Goal: Task Accomplishment & Management: Manage account settings

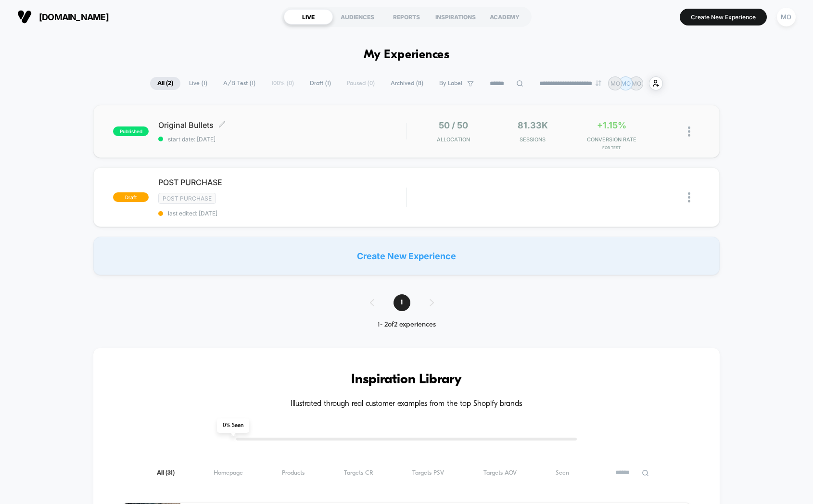
click at [287, 130] on div "Original Bullets Click to edit experience details Click to edit experience deta…" at bounding box center [282, 131] width 248 height 23
click at [786, 20] on div "MO" at bounding box center [786, 17] width 19 height 19
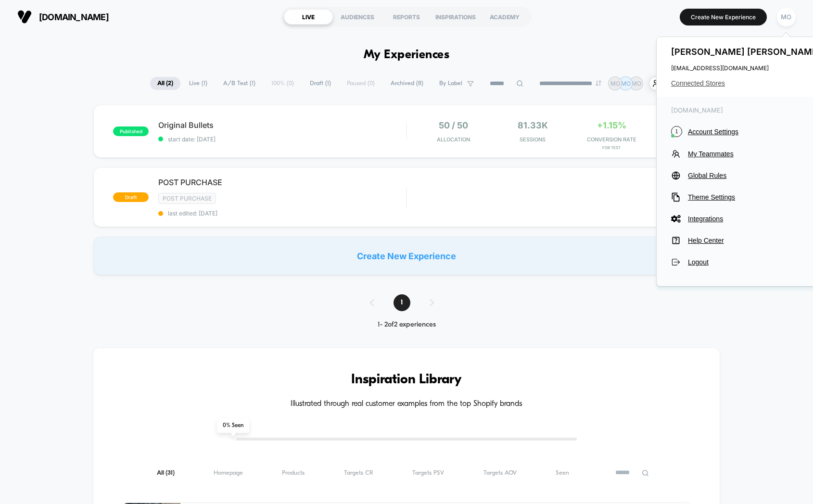
click at [709, 85] on span "Connected Stores" at bounding box center [747, 83] width 152 height 8
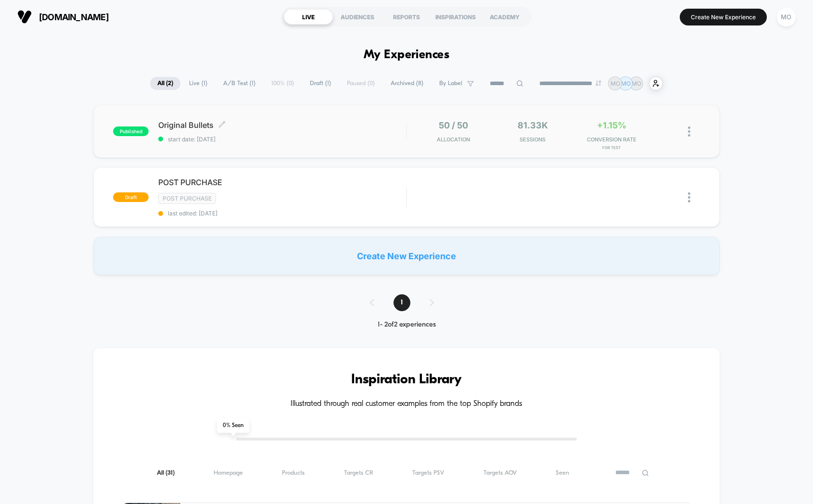
click at [284, 128] on span "Original Bullets Click to edit experience details" at bounding box center [282, 125] width 248 height 10
click at [177, 126] on span "Original Bullets Click to edit experience details" at bounding box center [282, 125] width 248 height 10
click at [193, 125] on span "Original Bullets Click to edit experience details" at bounding box center [282, 125] width 248 height 10
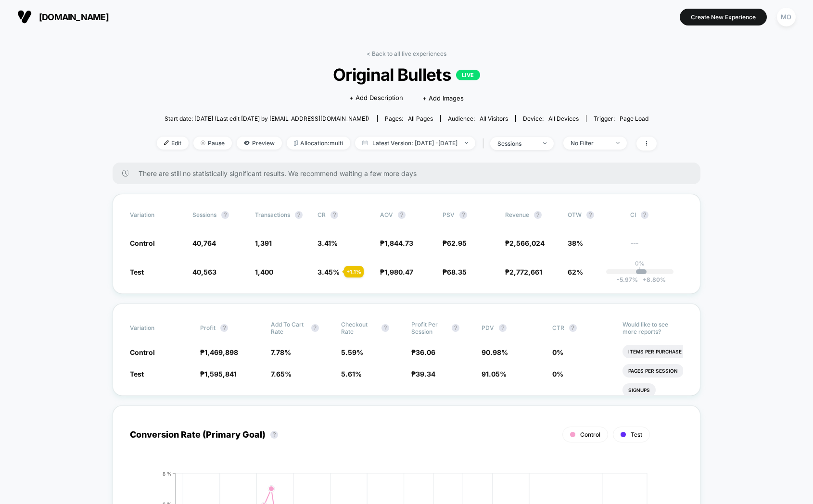
click at [785, 14] on div "MO" at bounding box center [786, 17] width 19 height 19
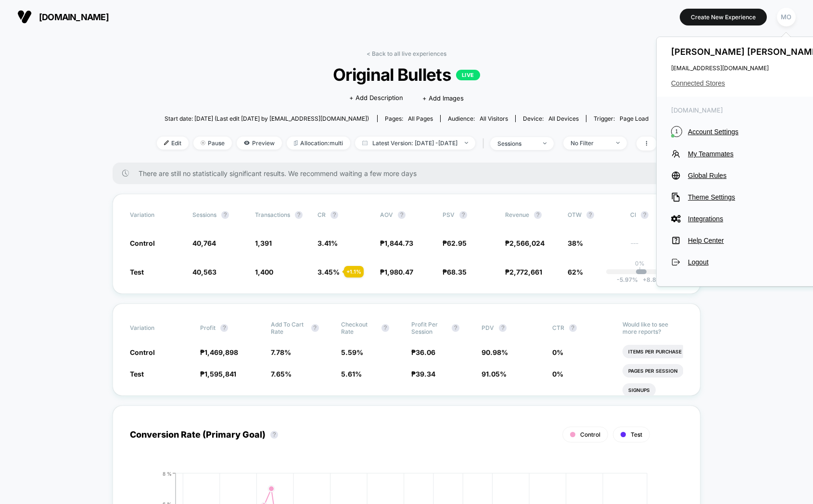
click at [689, 79] on span "Connected Stores" at bounding box center [747, 83] width 152 height 8
click at [688, 79] on span "Connected Stores" at bounding box center [747, 83] width 152 height 8
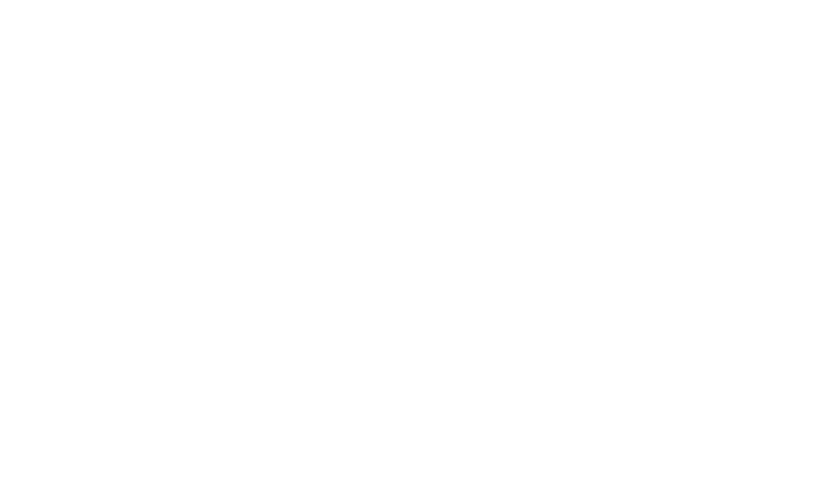
click at [688, 4] on html "Navigated to [DOMAIN_NAME] | No-code CRO for Shopify 400" at bounding box center [406, 2] width 813 height 4
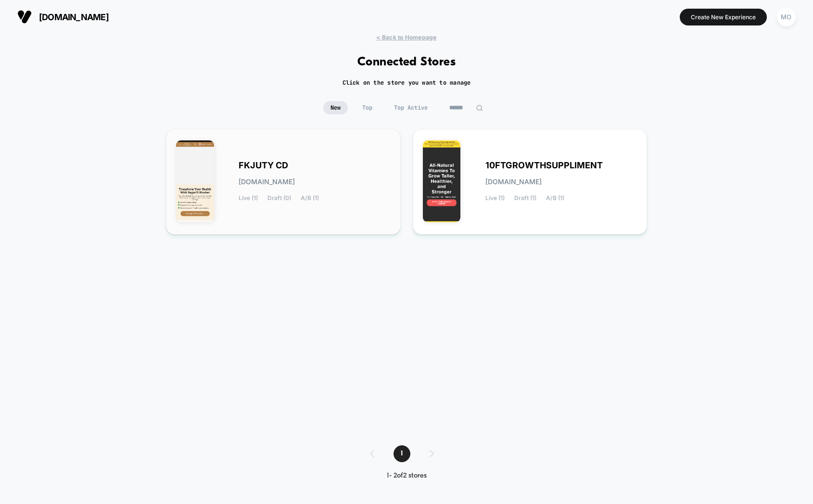
click at [310, 187] on div "FKJUTY CD [DOMAIN_NAME] Live (1) Draft (0) A/B (1)" at bounding box center [315, 181] width 152 height 39
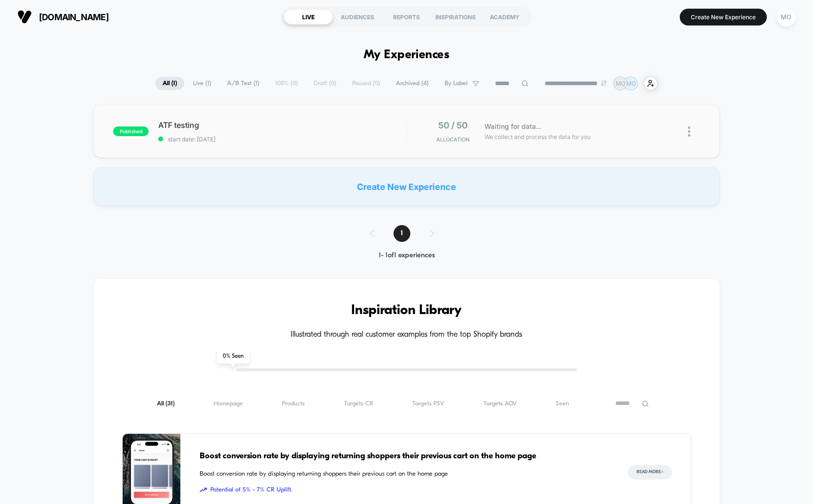
click at [304, 144] on div "published ATF testing start date: [DATE] 50 / 50 Allocation Waiting for data...…" at bounding box center [406, 131] width 626 height 53
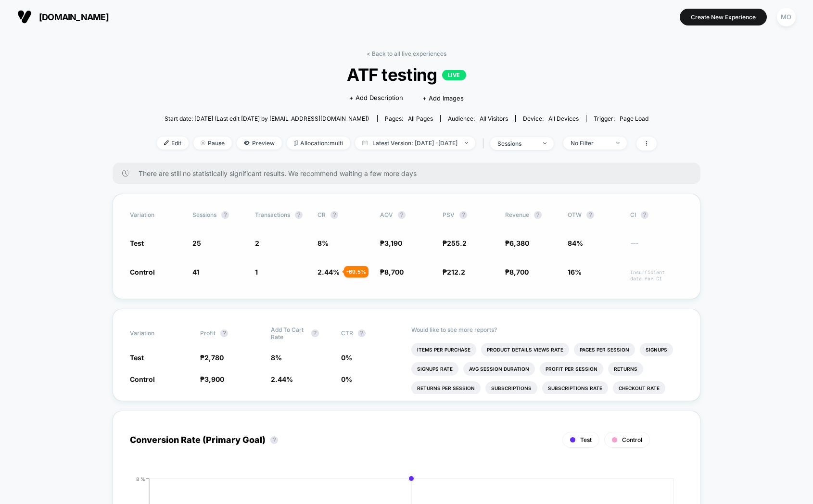
click at [138, 241] on span "Test" at bounding box center [137, 243] width 14 height 8
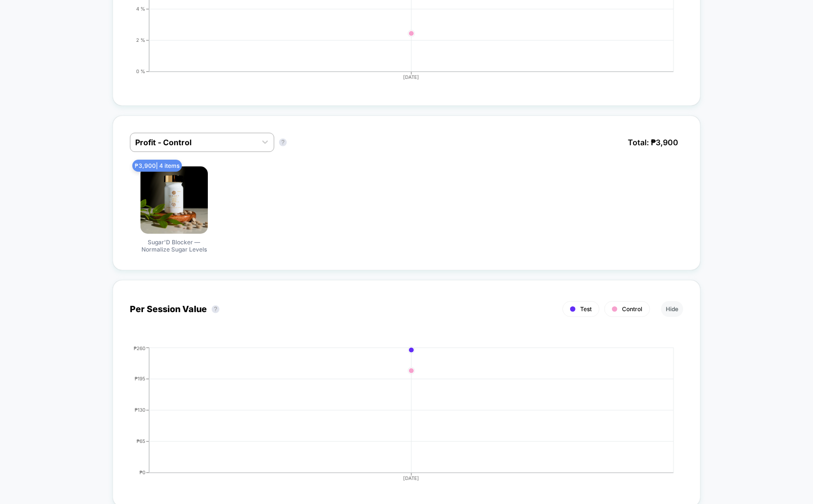
scroll to position [528, 0]
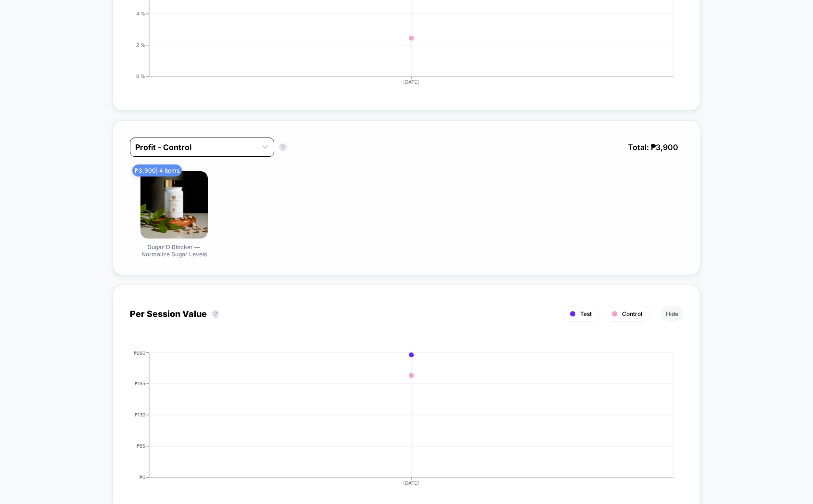
click at [205, 142] on div at bounding box center [193, 148] width 116 height 12
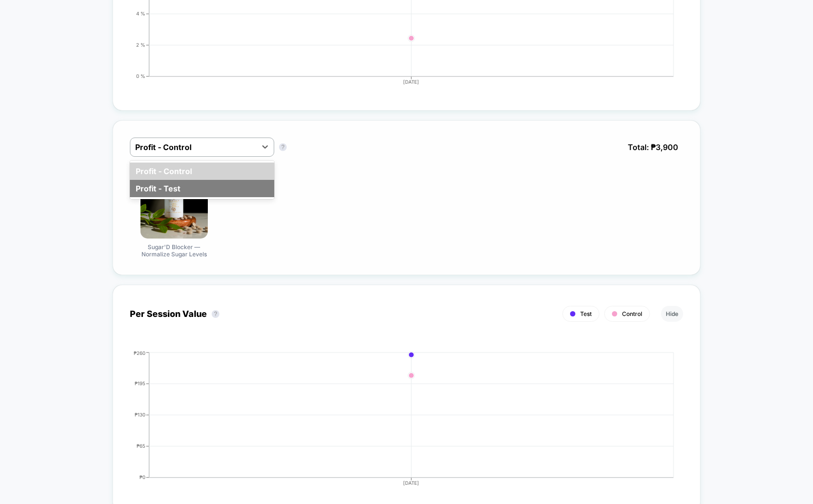
click at [189, 181] on div "Profit - Test" at bounding box center [202, 188] width 144 height 17
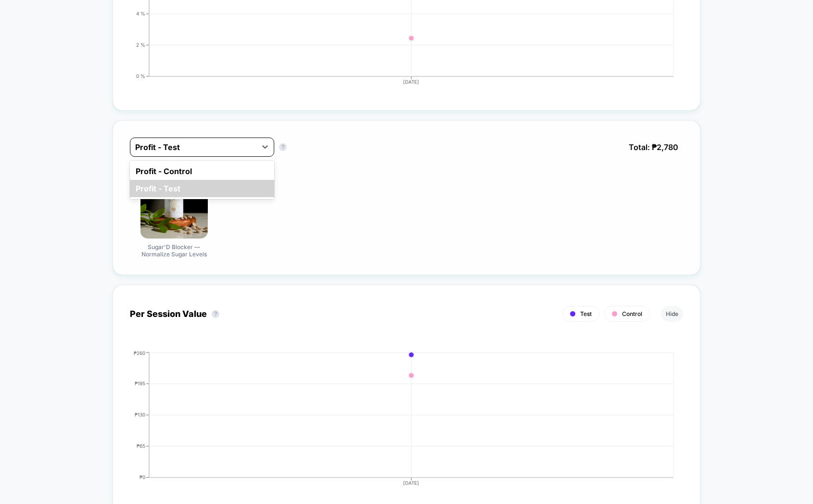
click at [243, 151] on div at bounding box center [193, 148] width 116 height 12
click at [219, 165] on div "Profit - Control" at bounding box center [202, 171] width 144 height 17
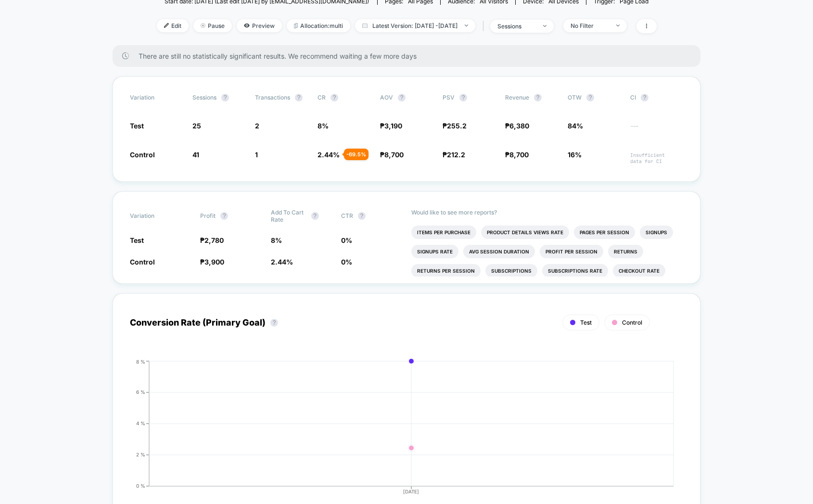
scroll to position [0, 0]
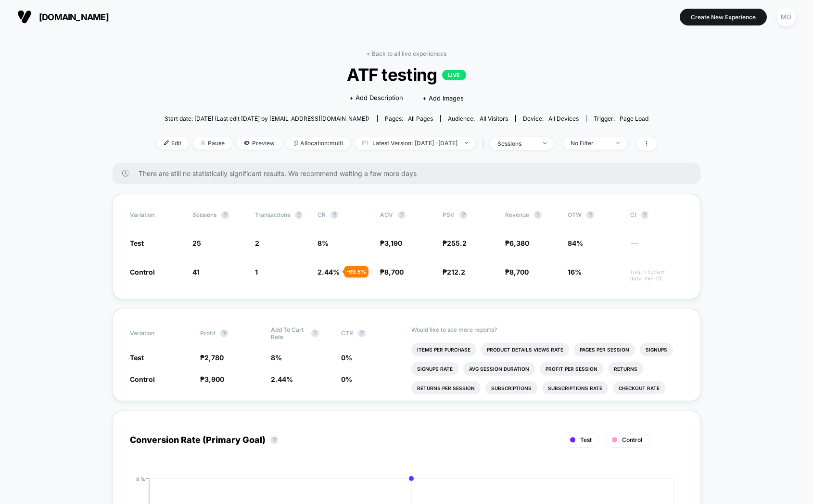
click at [79, 14] on span "[DOMAIN_NAME]" at bounding box center [74, 17] width 70 height 10
